Goal: Check status: Check status

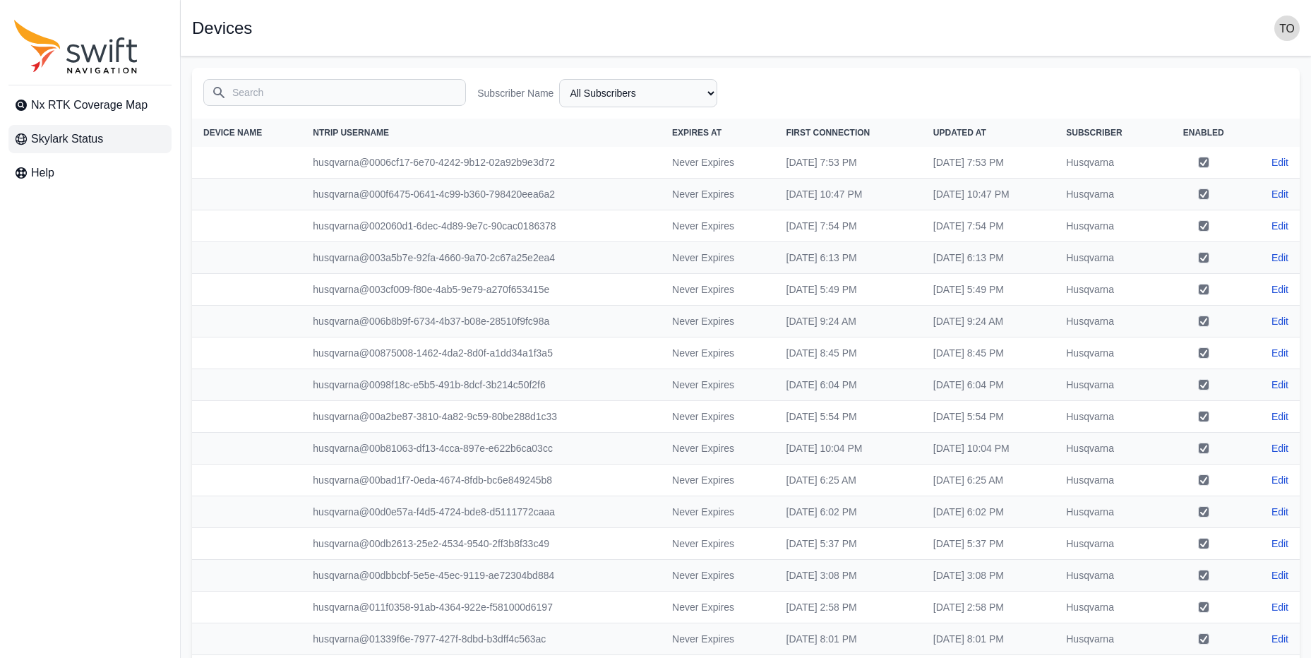
click at [85, 136] on span "Skylark Status" at bounding box center [67, 139] width 72 height 17
click at [133, 106] on span "Nx RTK Coverage Map" at bounding box center [89, 105] width 117 height 17
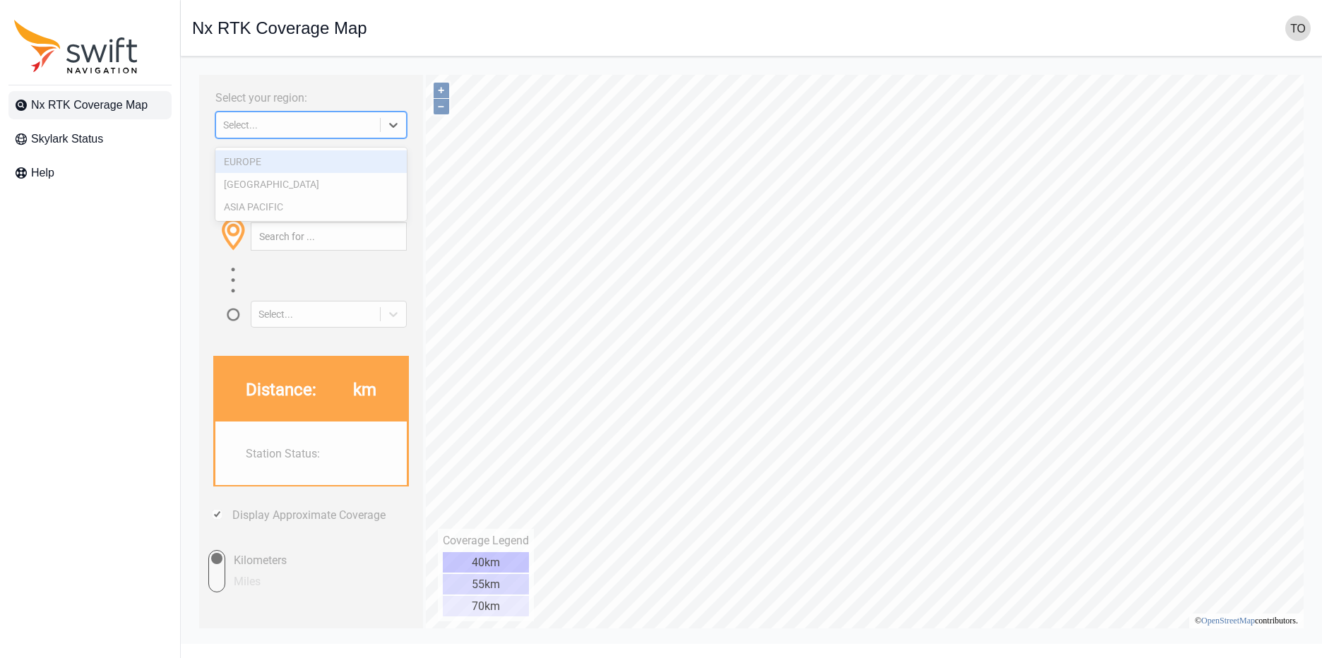
click at [388, 120] on div at bounding box center [393, 124] width 25 height 25
drag, startPoint x: 343, startPoint y: 203, endPoint x: 346, endPoint y: 231, distance: 27.7
click at [346, 231] on div "Select your region: 3 results available. Use Up and Down to choose options, pre…" at bounding box center [311, 352] width 224 height 554
click at [349, 212] on div "ASIA PACIFIC" at bounding box center [310, 207] width 191 height 23
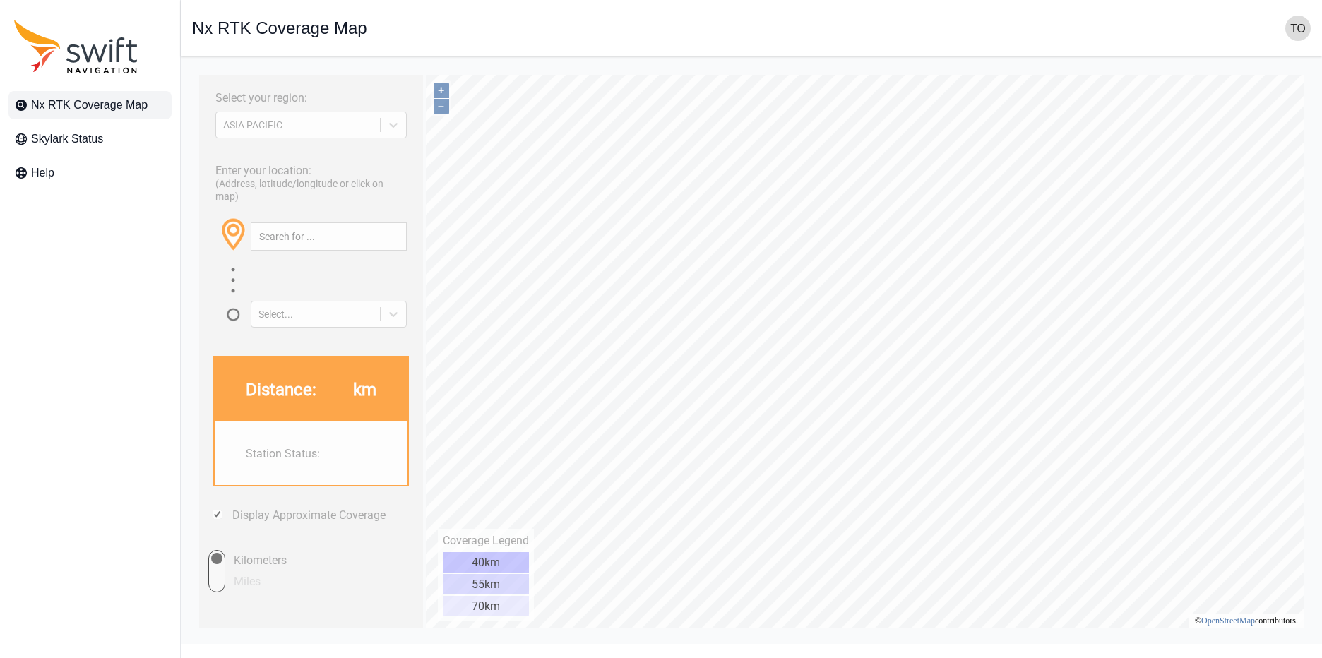
click at [336, 205] on div "Enter your location: (Address, latitude/longitude or click on map) Select..." at bounding box center [311, 241] width 210 height 173
click at [310, 250] on input "text" at bounding box center [328, 236] width 155 height 27
paste input "33.668469, 130.378091"
type input "33.668469, 130.378091"
click at [296, 68] on div "Select your region: [GEOGRAPHIC_DATA] PACIFIC Enter your location: (Address, la…" at bounding box center [751, 68] width 1119 height 0
